Goal: Task Accomplishment & Management: Manage account settings

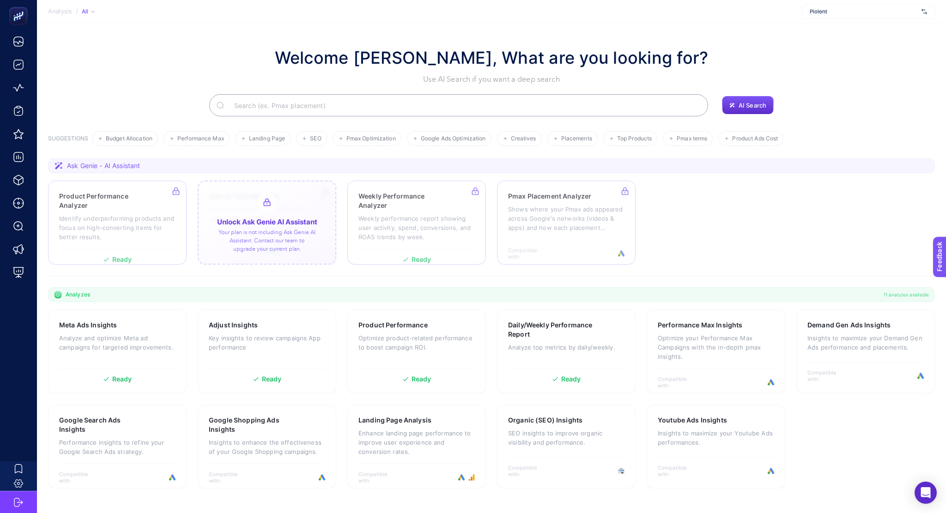
click at [291, 230] on div at bounding box center [267, 223] width 139 height 84
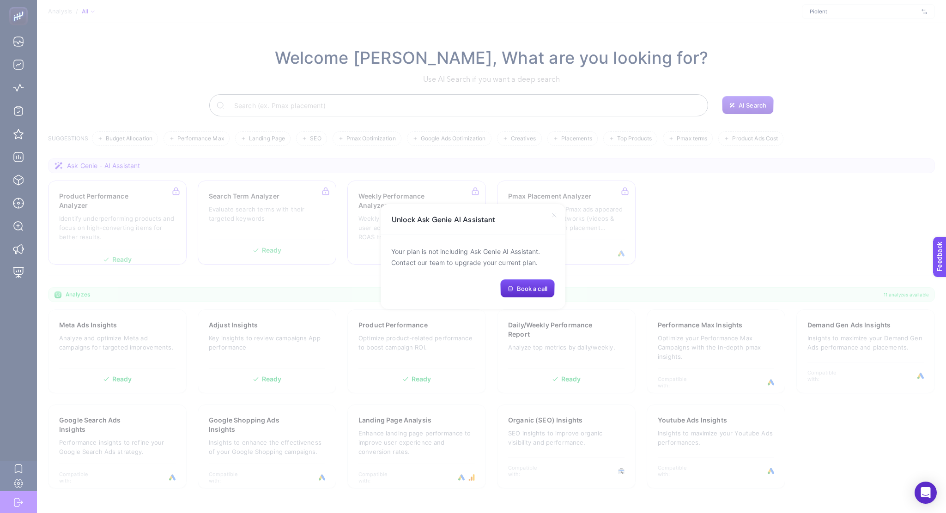
click at [553, 216] on icon at bounding box center [554, 215] width 4 height 4
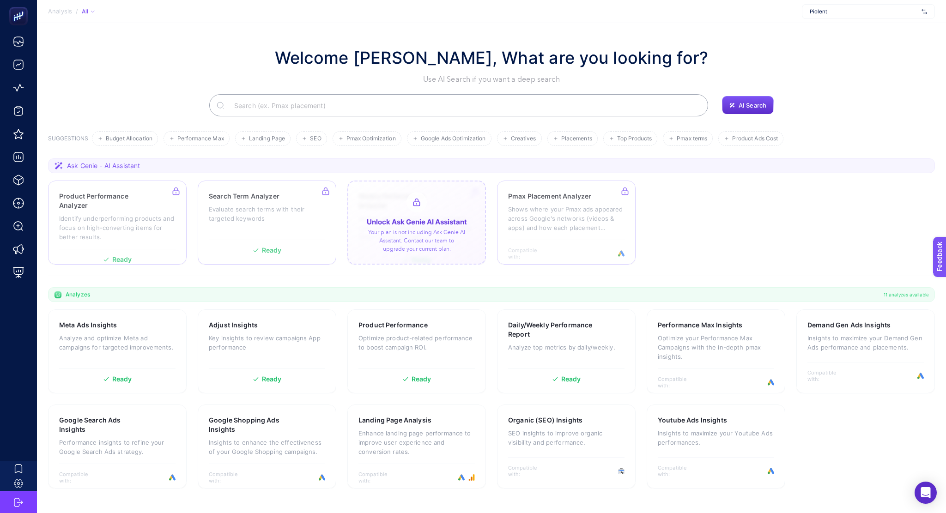
click at [408, 257] on div at bounding box center [416, 223] width 139 height 84
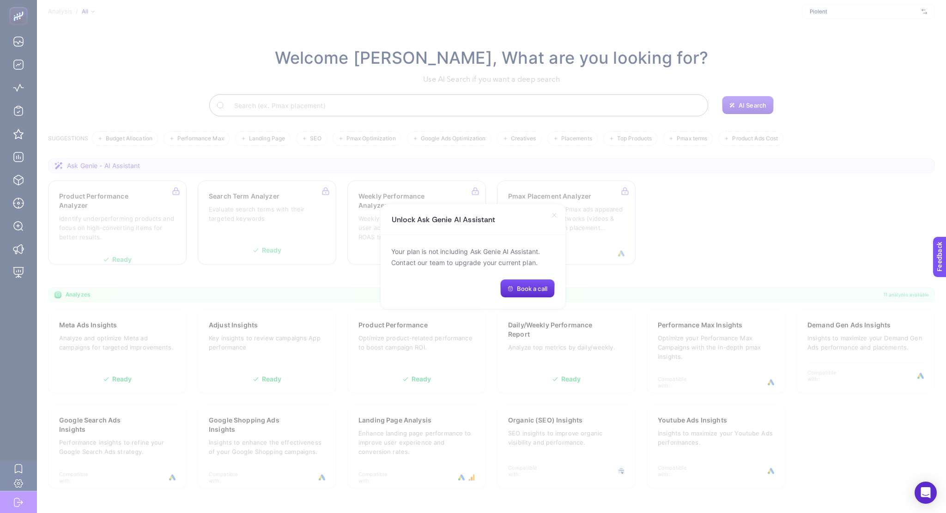
click at [556, 214] on icon at bounding box center [554, 215] width 7 height 7
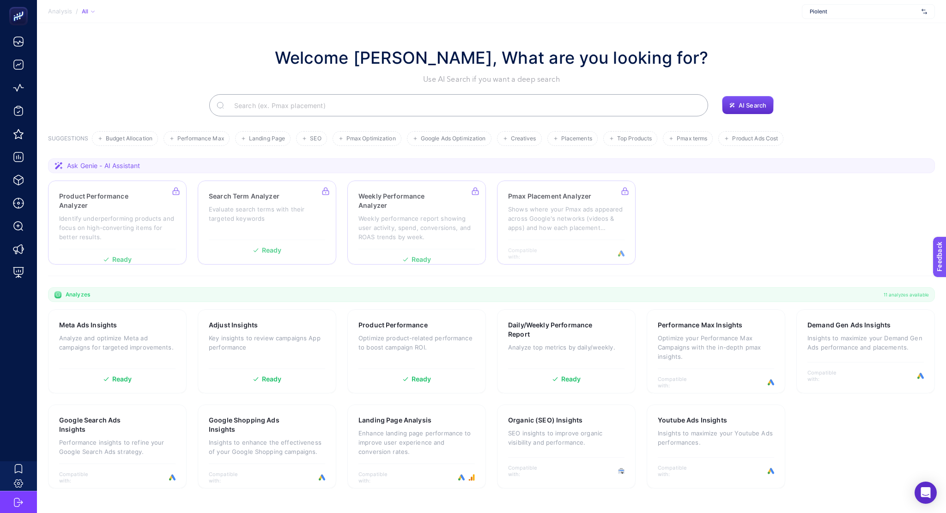
click at [869, 12] on span "Piolent" at bounding box center [864, 11] width 108 height 7
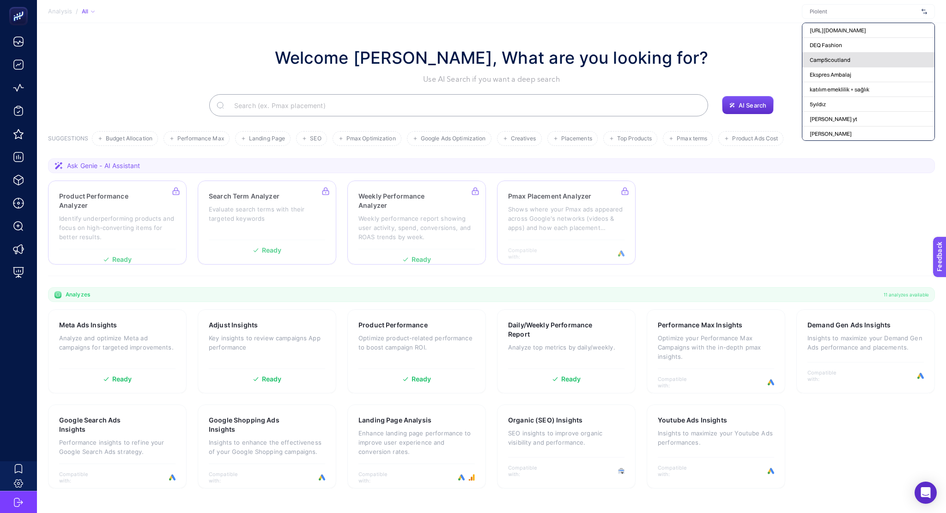
click at [859, 62] on div "CampScoutland" at bounding box center [868, 60] width 132 height 15
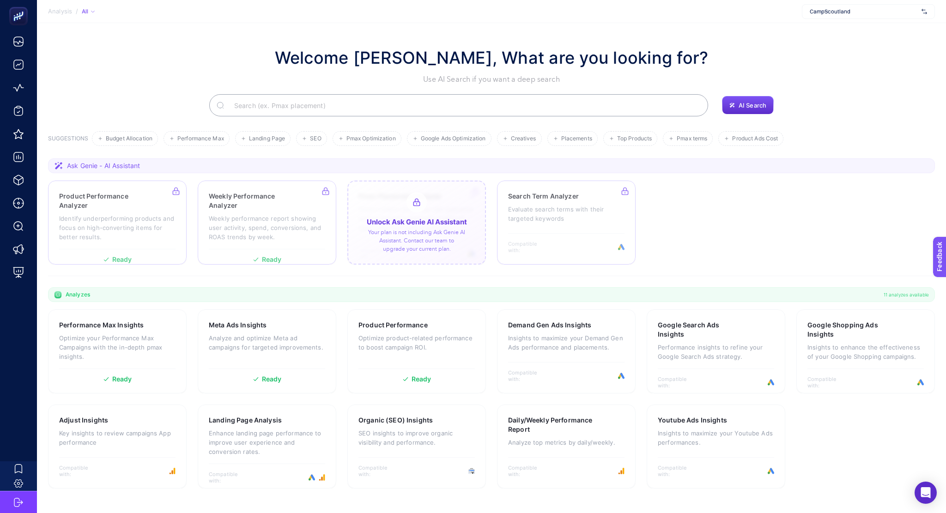
click at [410, 225] on div at bounding box center [416, 223] width 139 height 84
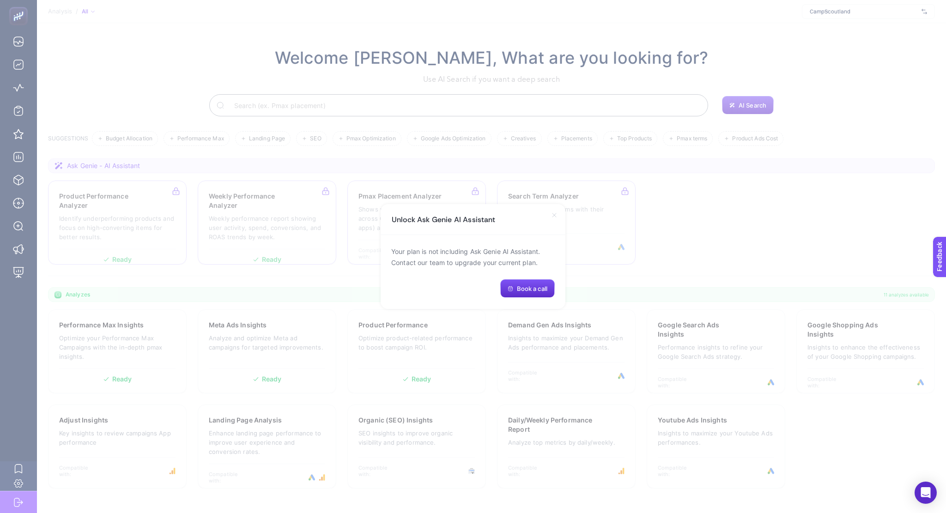
click at [550, 206] on div "Unlock Ask Genie AI Assistant" at bounding box center [473, 219] width 185 height 31
click at [554, 213] on icon at bounding box center [554, 215] width 7 height 7
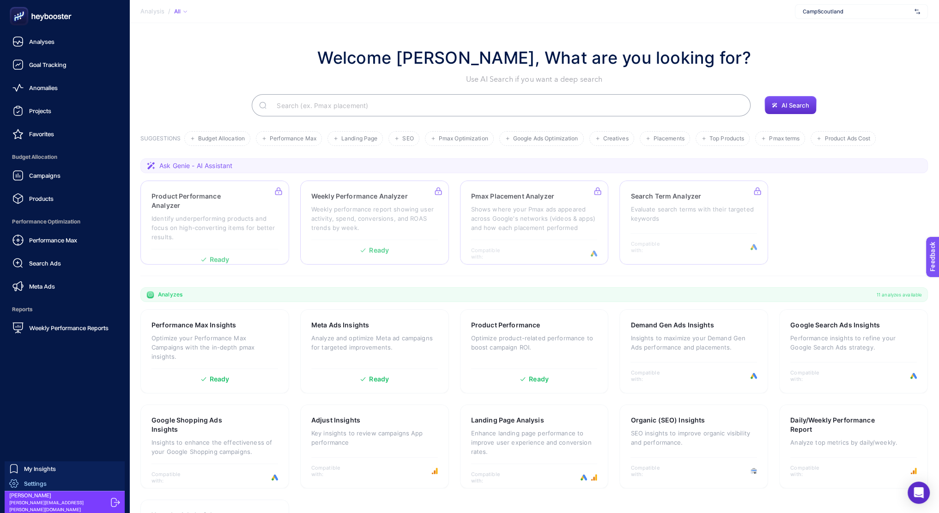
click at [17, 482] on icon at bounding box center [13, 483] width 9 height 9
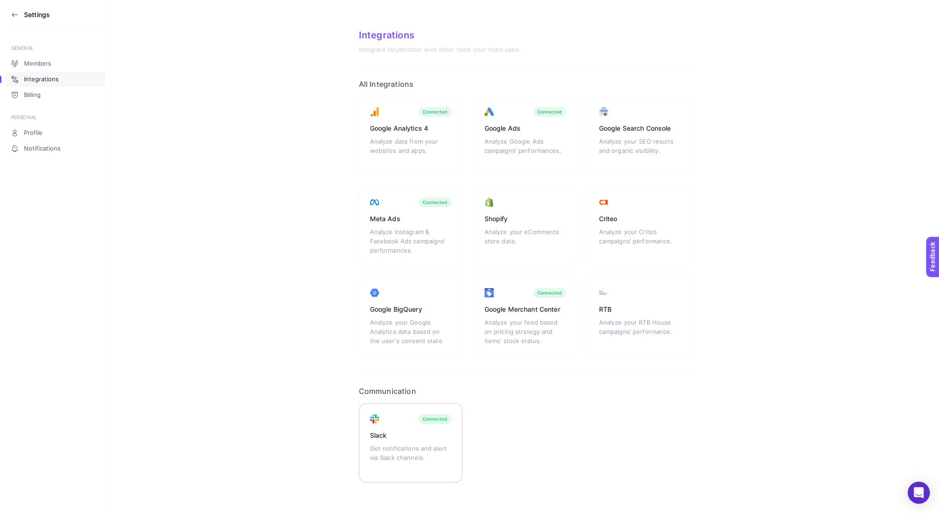
click at [416, 426] on div "Slack Get notifications and alert via Slack channels. Connected" at bounding box center [410, 442] width 103 height 79
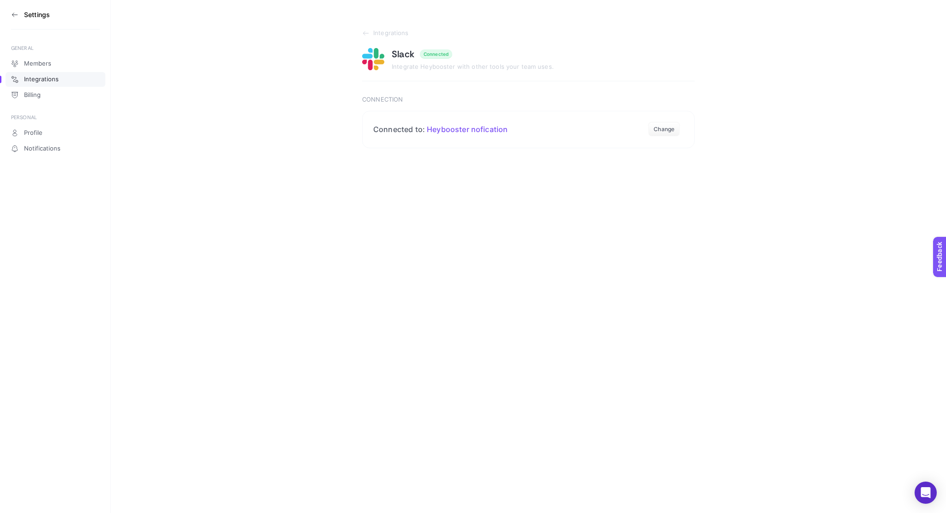
click at [10, 16] on aside "Settings GENERAL Members Integrations Billing PERSONAL Profile Notifications" at bounding box center [55, 256] width 111 height 513
click at [13, 16] on icon at bounding box center [14, 14] width 7 height 7
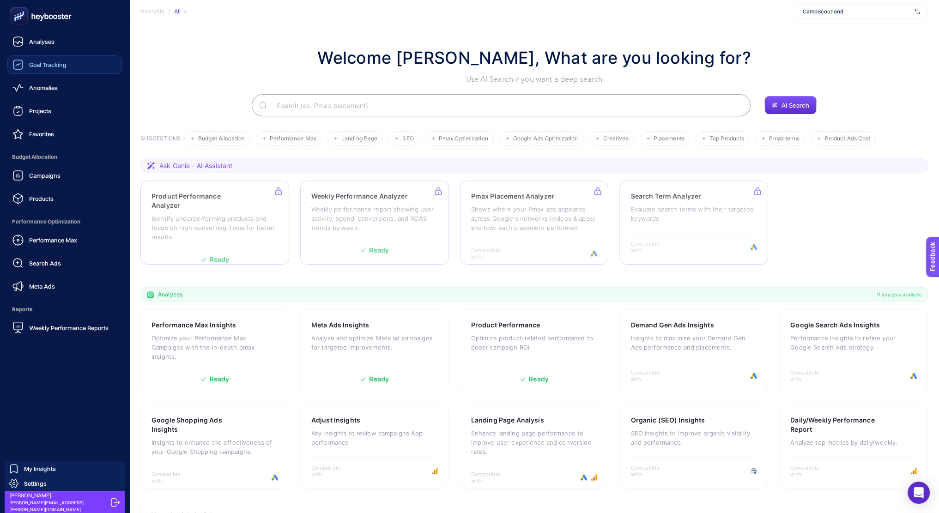
click at [26, 64] on div "Goal Tracking" at bounding box center [39, 64] width 54 height 11
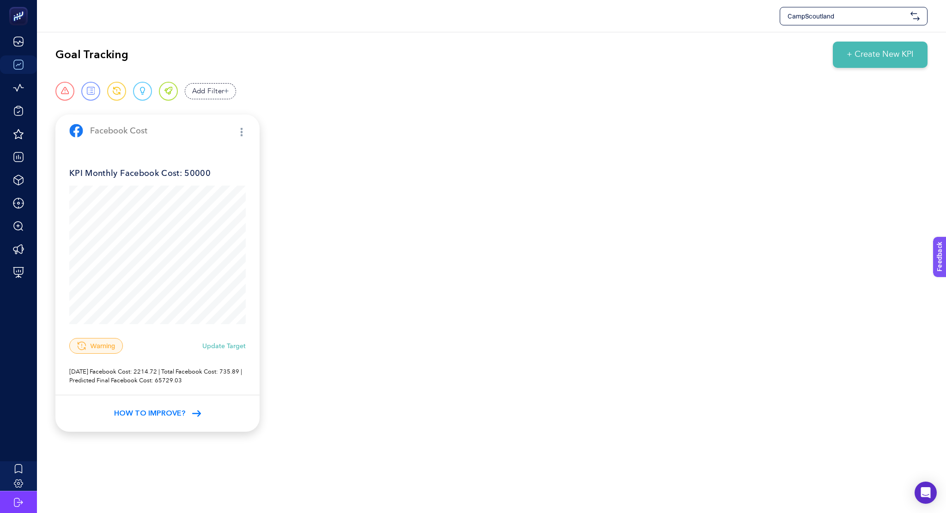
click at [169, 406] on div "How to Improve?" at bounding box center [157, 413] width 204 height 37
click at [190, 171] on p "KPI Monthly Facebook Cost: 50000" at bounding box center [157, 171] width 176 height 16
click at [241, 132] on img "button" at bounding box center [242, 132] width 2 height 8
click at [190, 133] on span "Set Alert" at bounding box center [186, 135] width 74 height 20
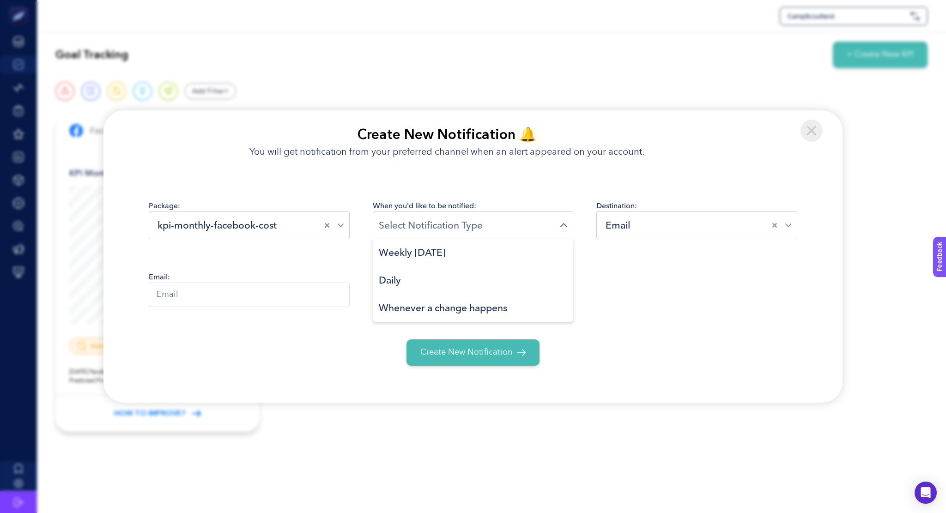
click at [516, 225] on input "Search for option" at bounding box center [469, 225] width 181 height 14
click at [489, 274] on li "Daily" at bounding box center [473, 281] width 200 height 28
click at [280, 296] on input "text" at bounding box center [249, 295] width 201 height 24
click at [666, 207] on div "Destination: Email Loading..." at bounding box center [696, 219] width 201 height 39
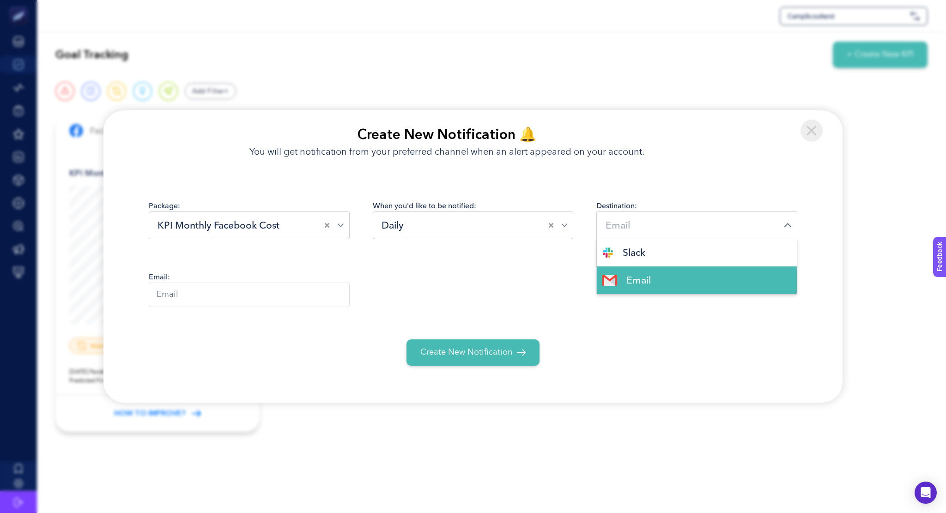
click at [668, 216] on div "Email Loading..." at bounding box center [696, 226] width 201 height 28
click at [639, 251] on span "Slack" at bounding box center [634, 253] width 23 height 14
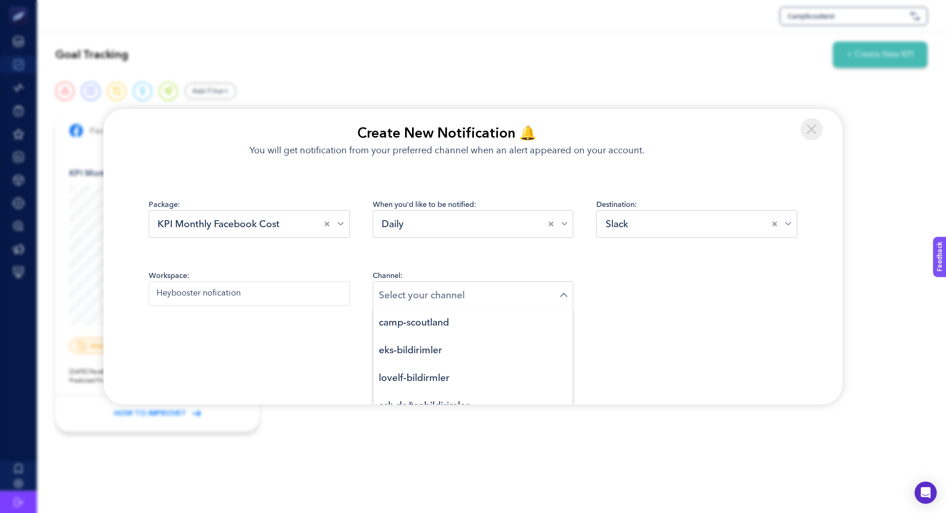
click at [432, 298] on input "Search for option" at bounding box center [469, 295] width 181 height 14
click at [438, 328] on span "camp-scoutland" at bounding box center [414, 322] width 70 height 14
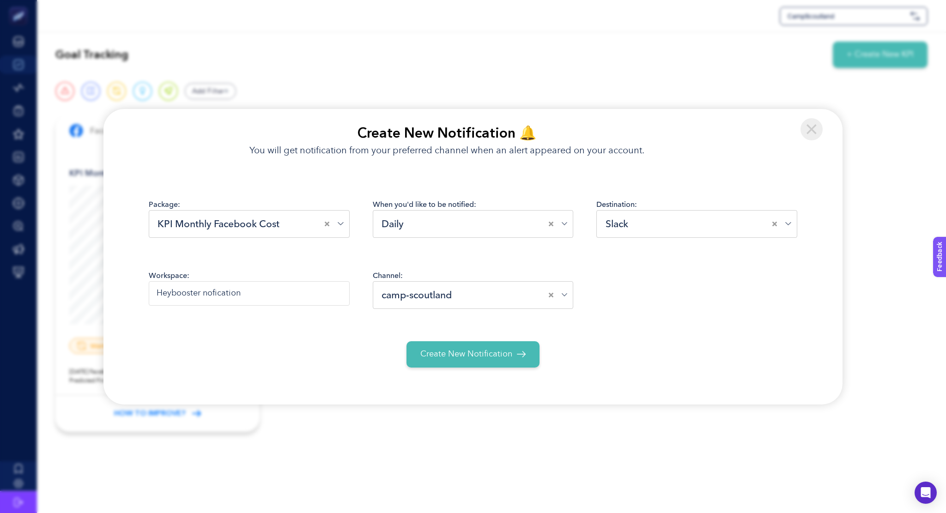
click at [479, 347] on button "Create New Notification" at bounding box center [472, 354] width 133 height 26
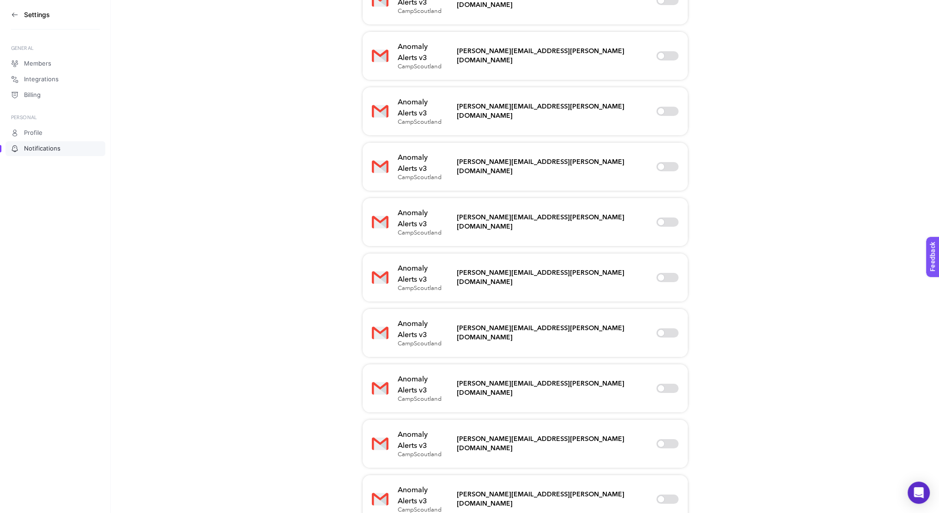
scroll to position [497, 0]
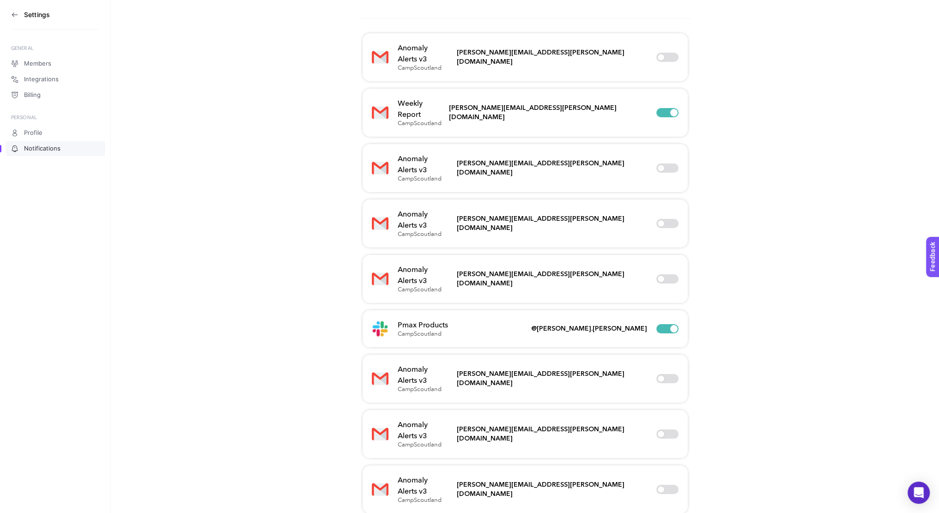
scroll to position [0, 0]
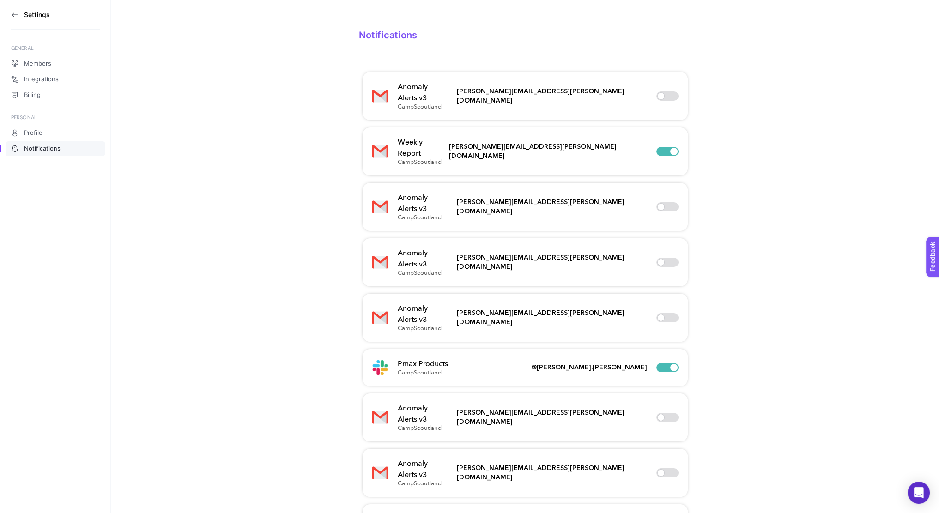
click at [420, 358] on h4 "Pmax Products" at bounding box center [423, 363] width 50 height 11
click at [421, 358] on h4 "Pmax Products" at bounding box center [423, 363] width 50 height 11
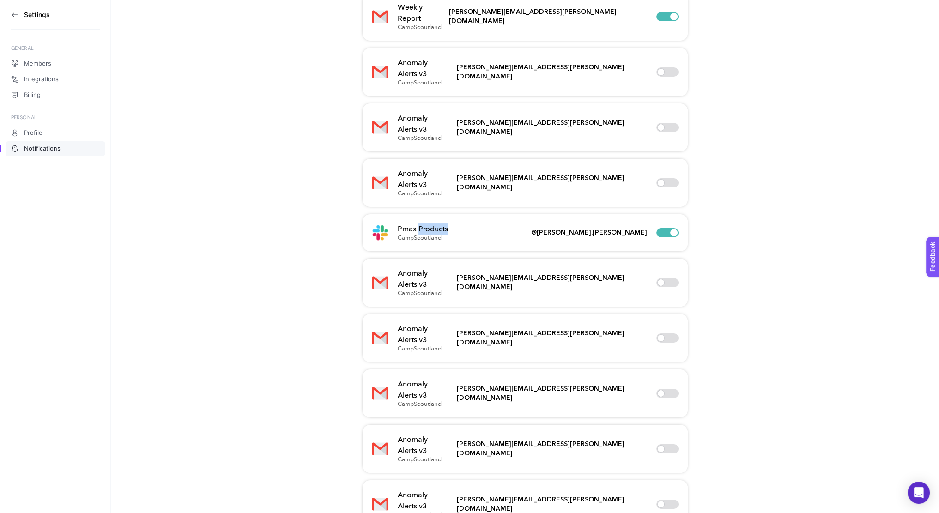
scroll to position [122, 0]
